Goal: Information Seeking & Learning: Learn about a topic

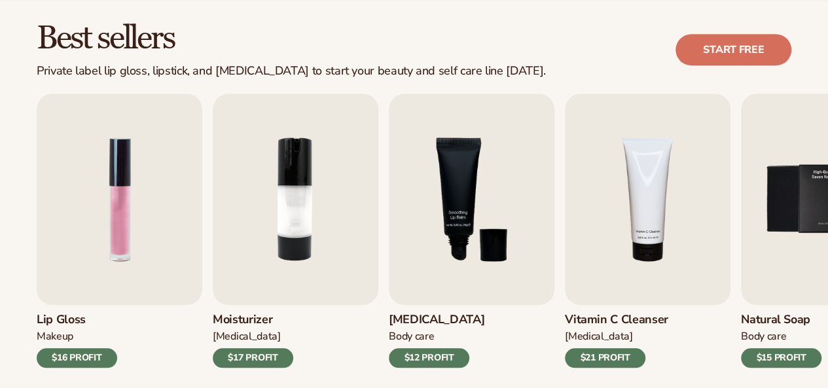
scroll to position [393, 0]
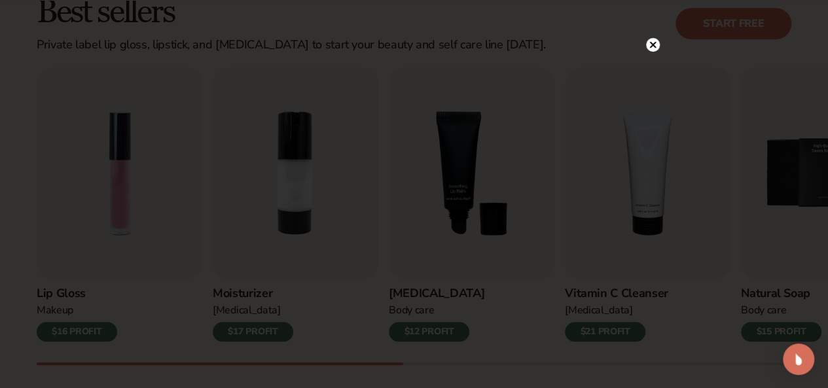
click at [653, 50] on circle at bounding box center [653, 45] width 14 height 14
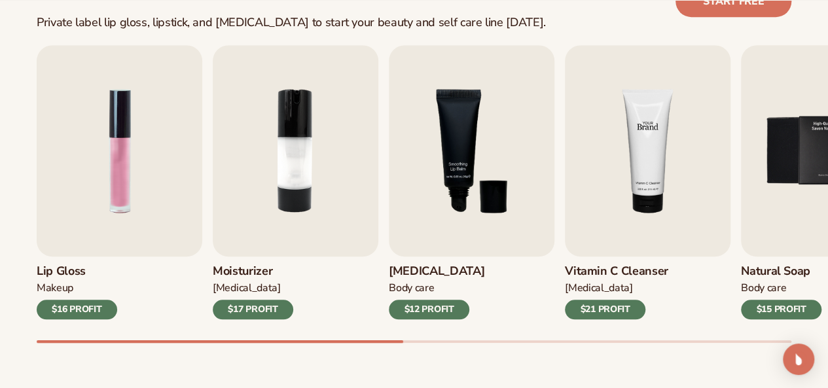
scroll to position [419, 0]
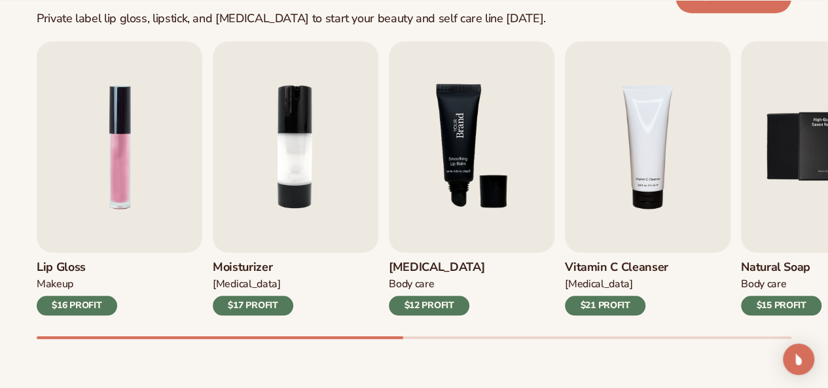
click at [475, 217] on img "3 / 9" at bounding box center [472, 146] width 166 height 211
click at [461, 141] on img "3 / 9" at bounding box center [472, 146] width 166 height 211
click at [439, 251] on img "3 / 9" at bounding box center [472, 146] width 166 height 211
click at [453, 302] on div "$12 PROFIT" at bounding box center [429, 306] width 81 height 20
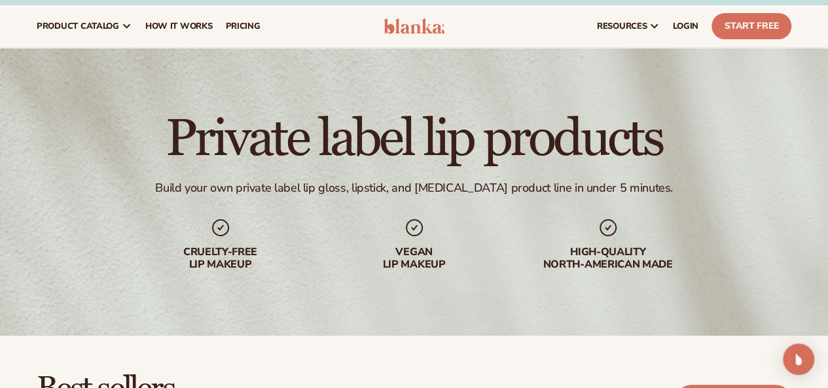
scroll to position [0, 0]
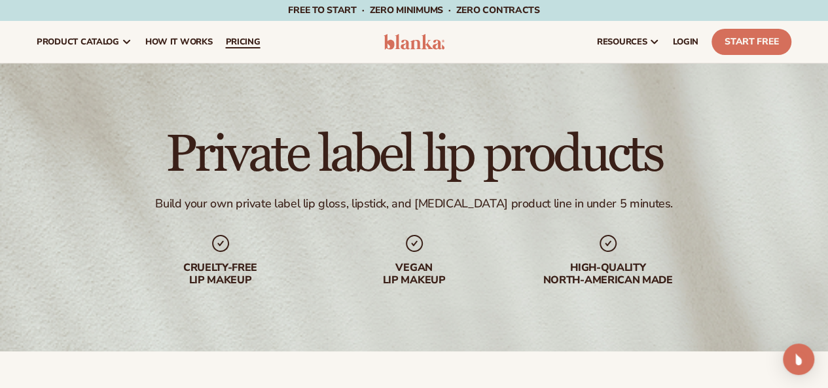
click at [253, 29] on link "pricing" at bounding box center [243, 42] width 48 height 42
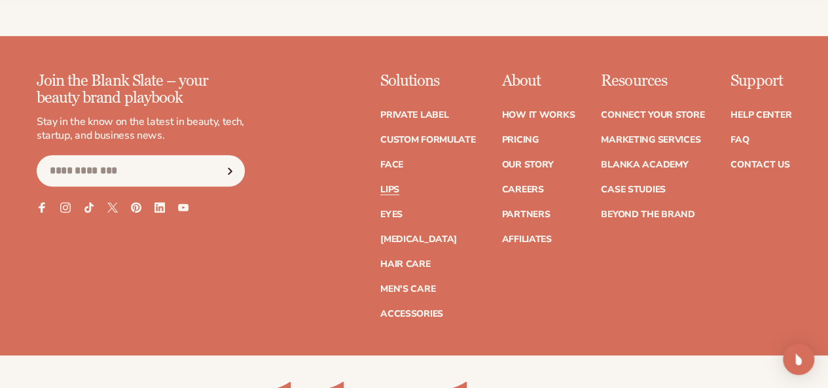
scroll to position [3011, 0]
